Goal: Register for event/course

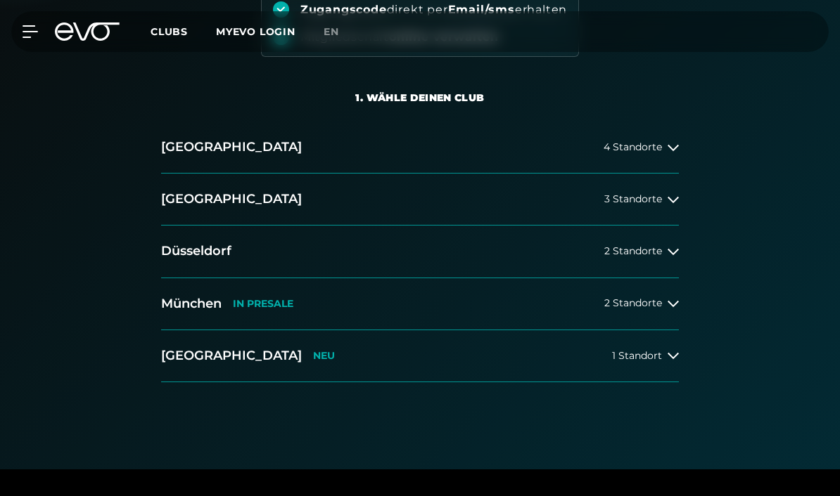
scroll to position [241, 0]
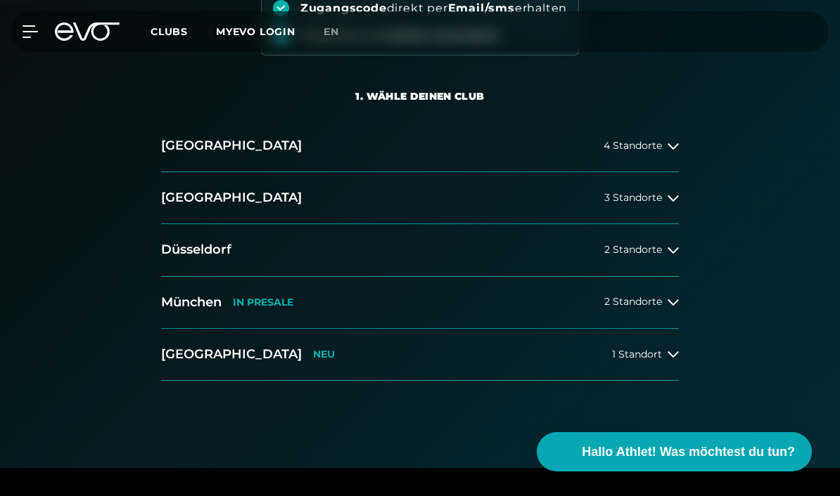
click at [653, 309] on button "[GEOGRAPHIC_DATA] IN [GEOGRAPHIC_DATA] 2 Standorte" at bounding box center [420, 303] width 518 height 52
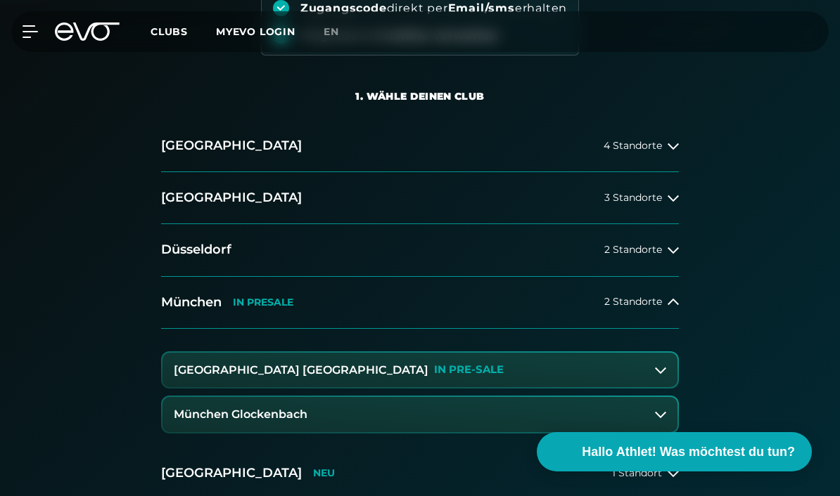
click at [605, 373] on button "[GEOGRAPHIC_DATA] Maxvorstadt IN PRE-SALE" at bounding box center [419, 370] width 515 height 35
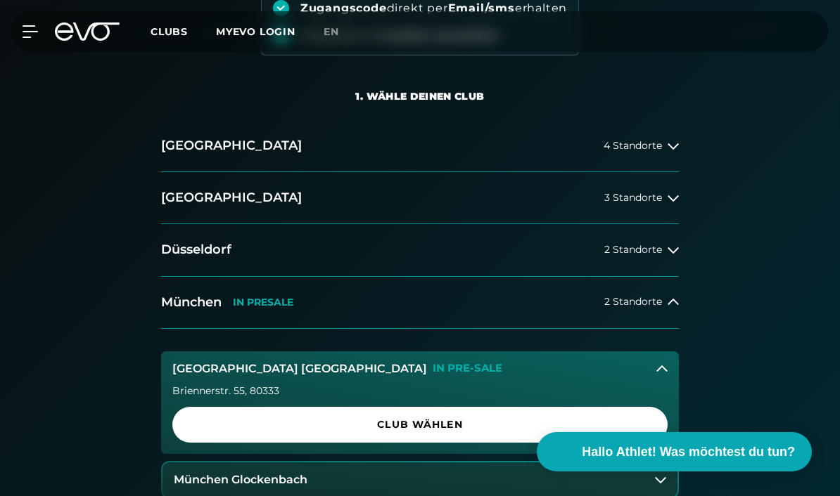
click at [594, 430] on span "Club wählen" at bounding box center [419, 425] width 461 height 15
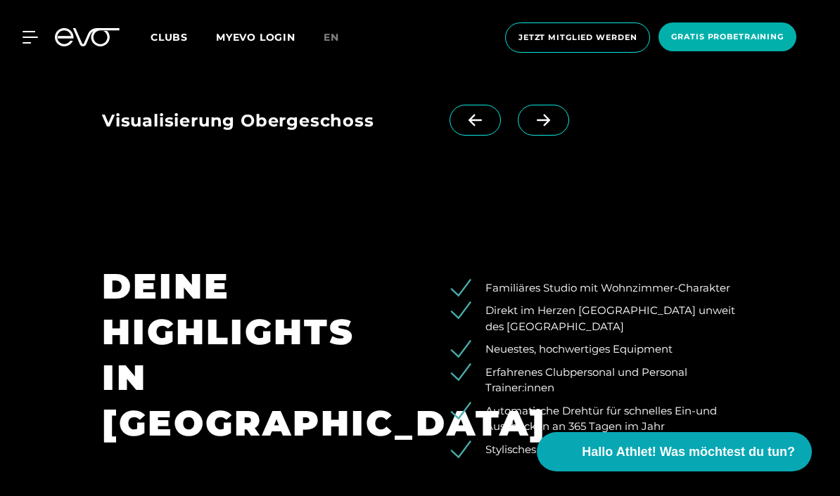
scroll to position [2108, 0]
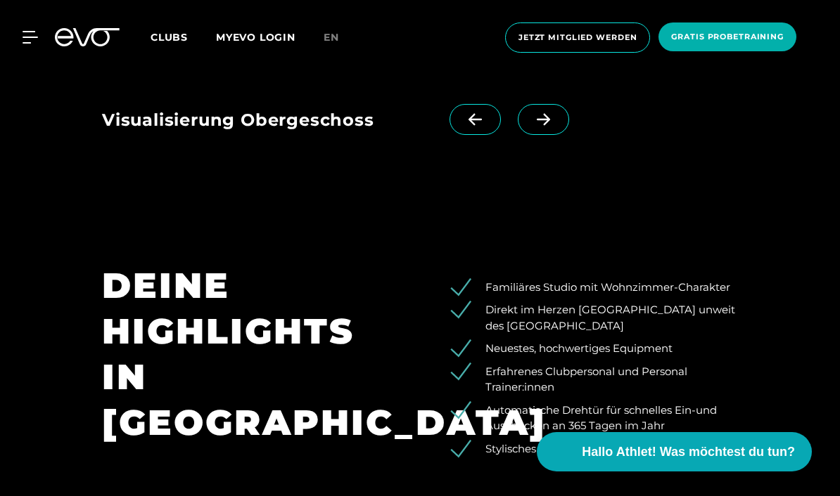
click at [537, 126] on icon at bounding box center [543, 119] width 25 height 13
click at [477, 135] on span at bounding box center [474, 119] width 51 height 31
click at [474, 135] on span at bounding box center [474, 119] width 51 height 31
click at [540, 135] on span at bounding box center [543, 119] width 51 height 31
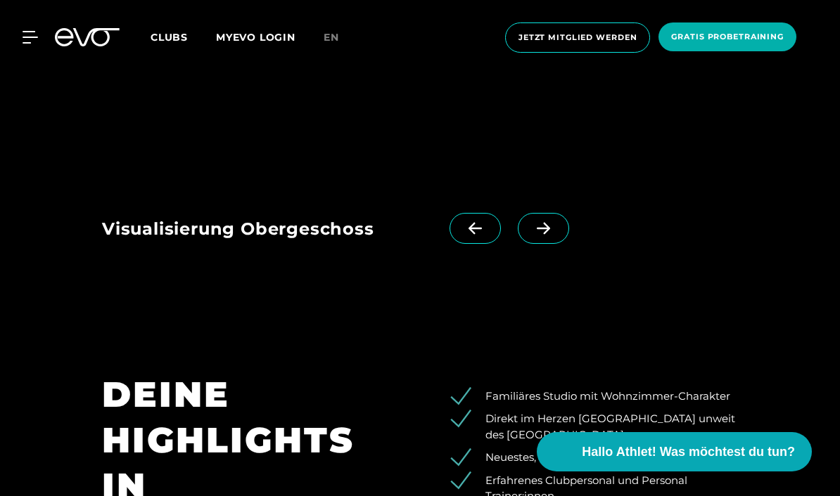
scroll to position [2005, 0]
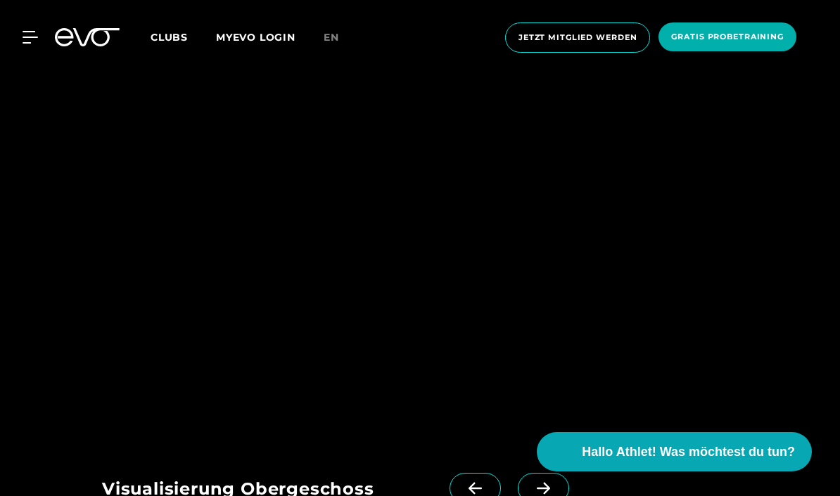
click at [263, 262] on img at bounding box center [356, 291] width 508 height 297
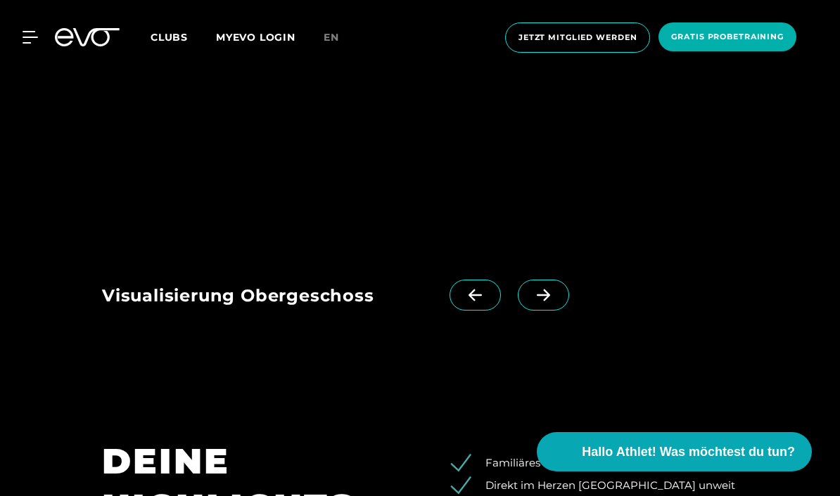
click at [550, 302] on icon at bounding box center [543, 295] width 25 height 13
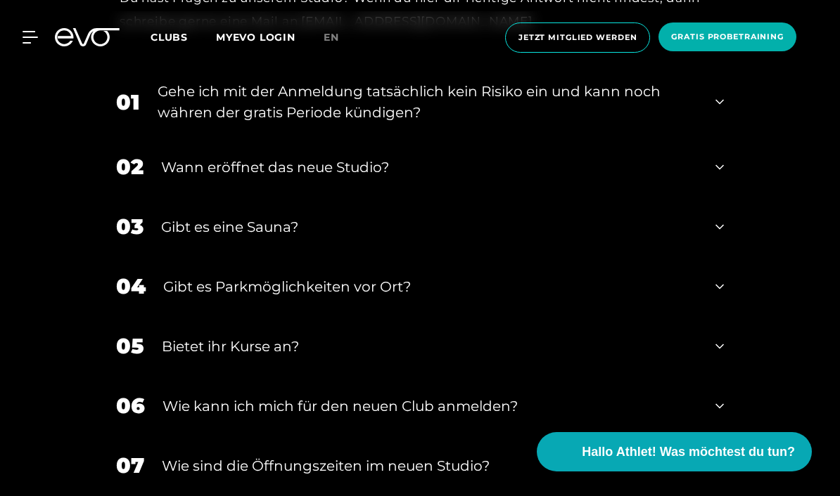
scroll to position [2805, 0]
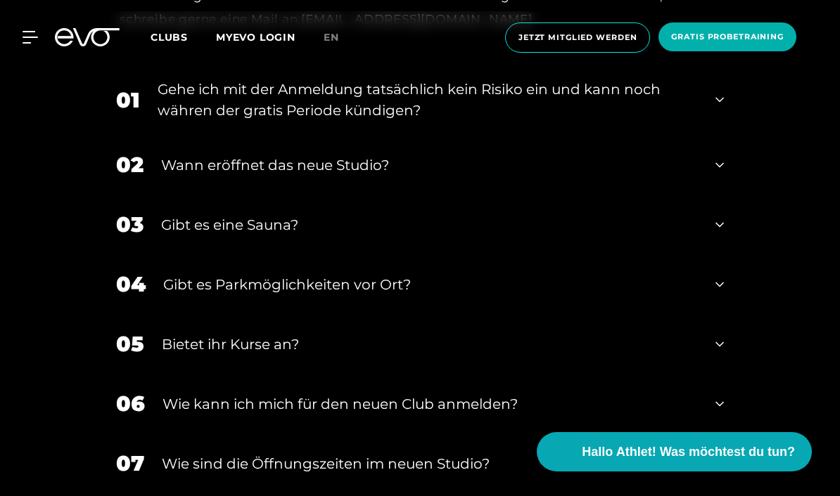
click at [184, 176] on div "Wann eröffnet das neue Studio?" at bounding box center [429, 165] width 537 height 21
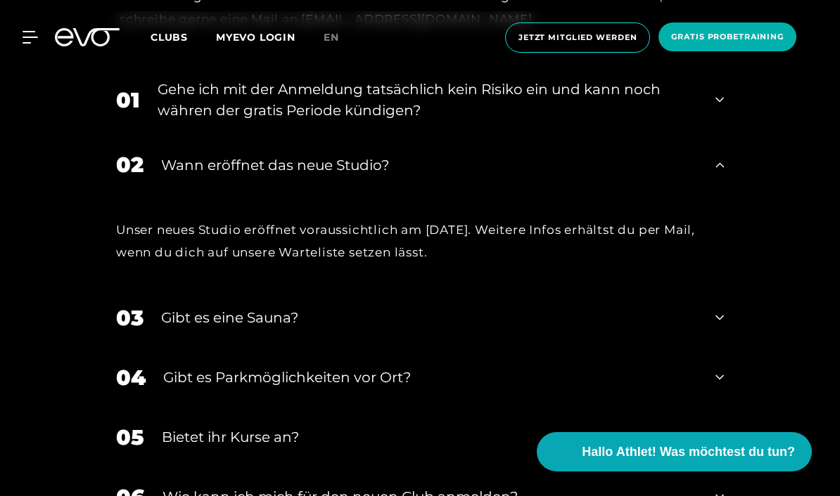
click at [164, 121] on div "Gehe ich mit der Anmeldung tatsächlich kein Risiko ein und kann noch währen der…" at bounding box center [428, 100] width 540 height 42
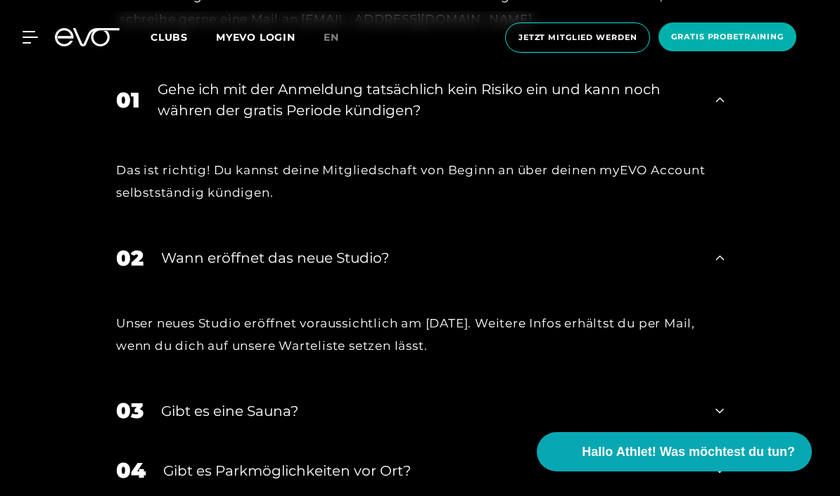
click at [181, 121] on div "Gehe ich mit der Anmeldung tatsächlich kein Risiko ein und kann noch währen der…" at bounding box center [428, 100] width 540 height 42
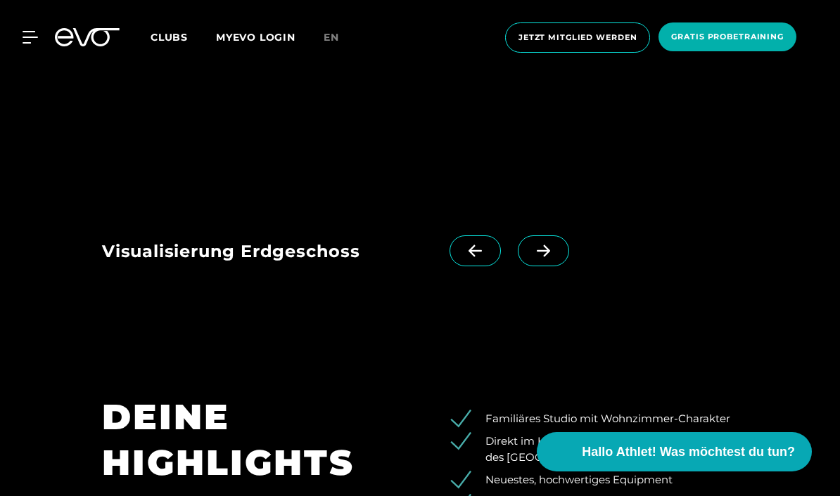
scroll to position [1978, 0]
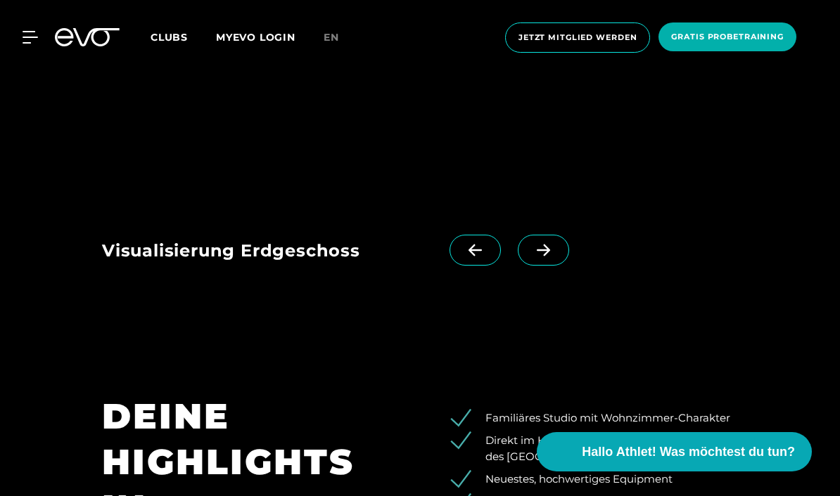
click at [533, 266] on span at bounding box center [543, 250] width 51 height 31
click at [538, 266] on span at bounding box center [543, 250] width 51 height 31
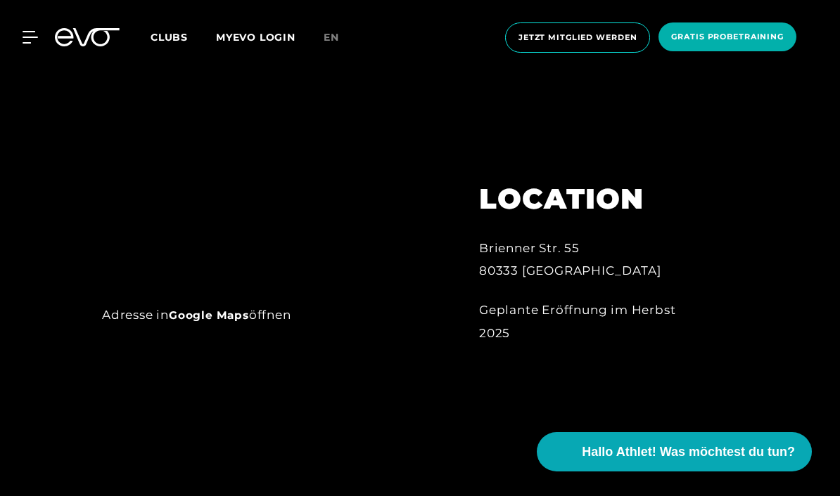
scroll to position [653, 0]
